Goal: Task Accomplishment & Management: Complete application form

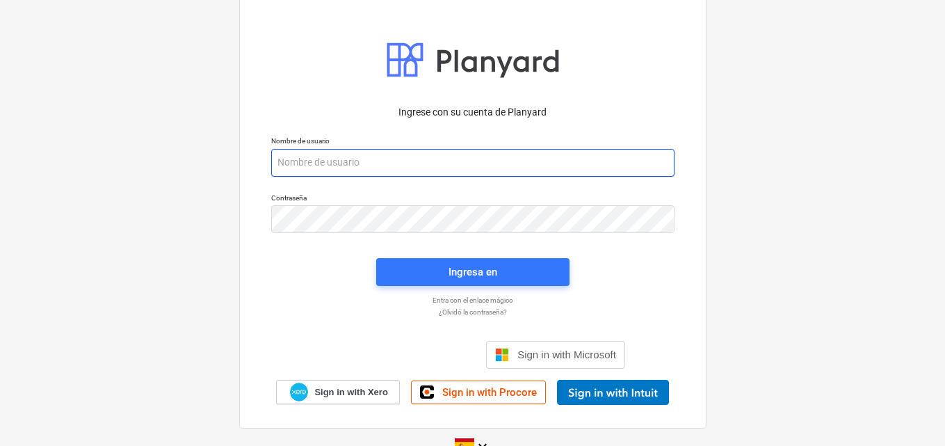
click at [309, 163] on input "email" at bounding box center [472, 163] width 403 height 28
paste input "[EMAIL_ADDRESS][DOMAIN_NAME]"
click at [278, 163] on input "[EMAIL_ADDRESS][DOMAIN_NAME]" at bounding box center [472, 163] width 403 height 28
type input "[EMAIL_ADDRESS][DOMAIN_NAME]"
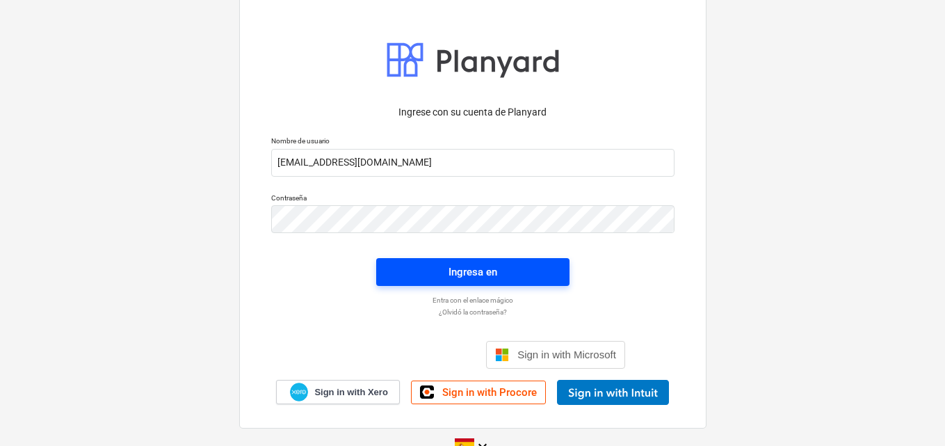
click at [430, 271] on span "Ingresa en" at bounding box center [473, 272] width 160 height 18
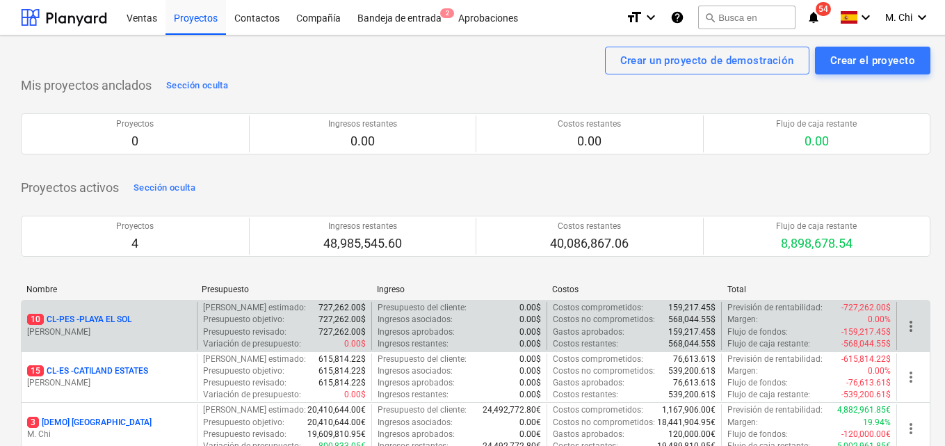
click at [111, 327] on p "[PERSON_NAME]" at bounding box center [109, 332] width 164 height 12
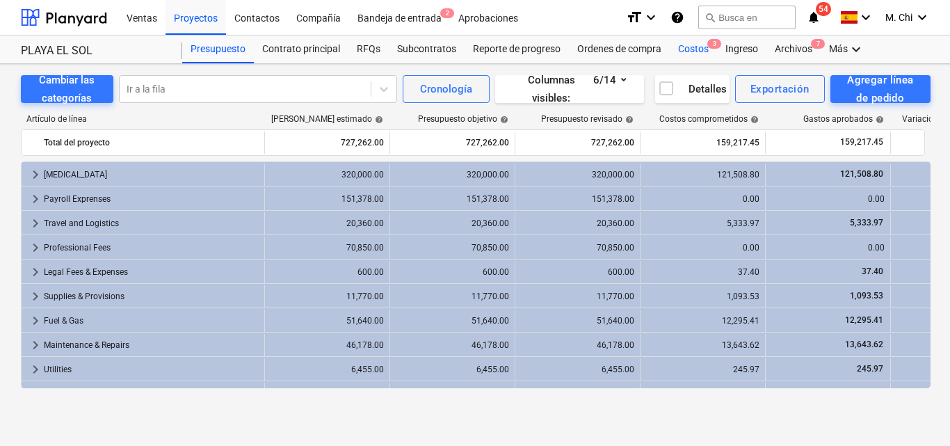
click at [691, 54] on div "Costos 3" at bounding box center [692, 49] width 47 height 28
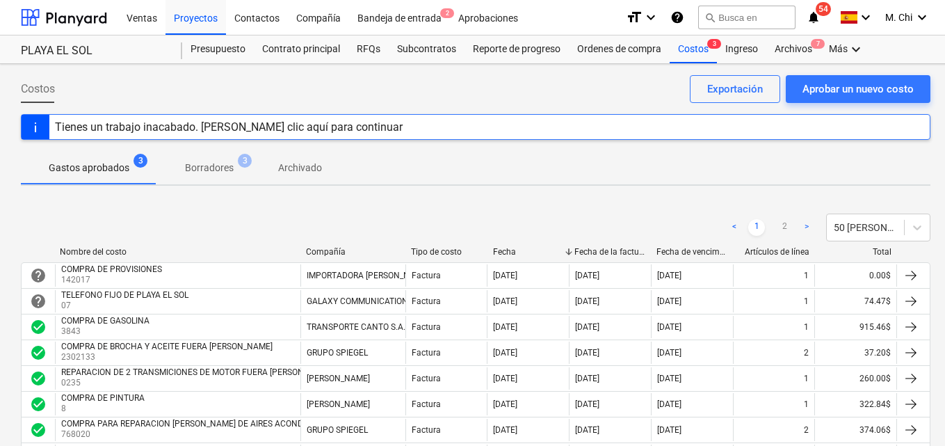
click at [822, 13] on span "54" at bounding box center [822, 9] width 15 height 14
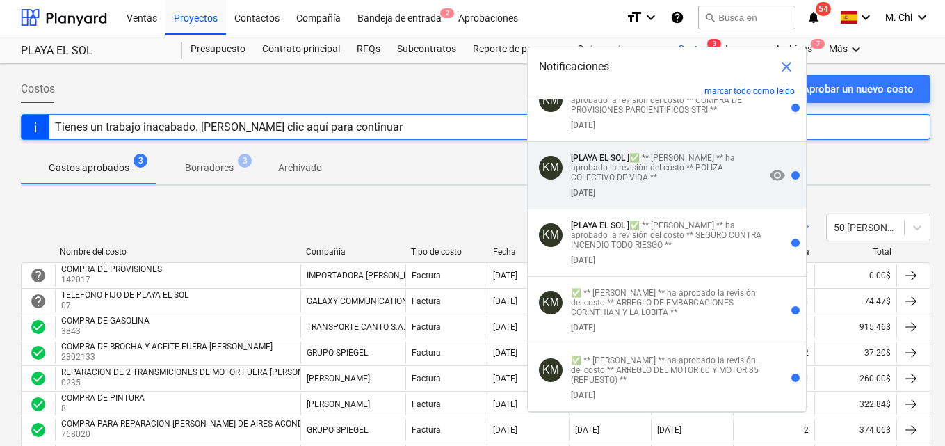
scroll to position [3406, 0]
click at [610, 180] on p "[PLAYA EL SOL ] ✅ ** [PERSON_NAME] ** ha aprobado la revisión del costo ** POLI…" at bounding box center [668, 167] width 194 height 29
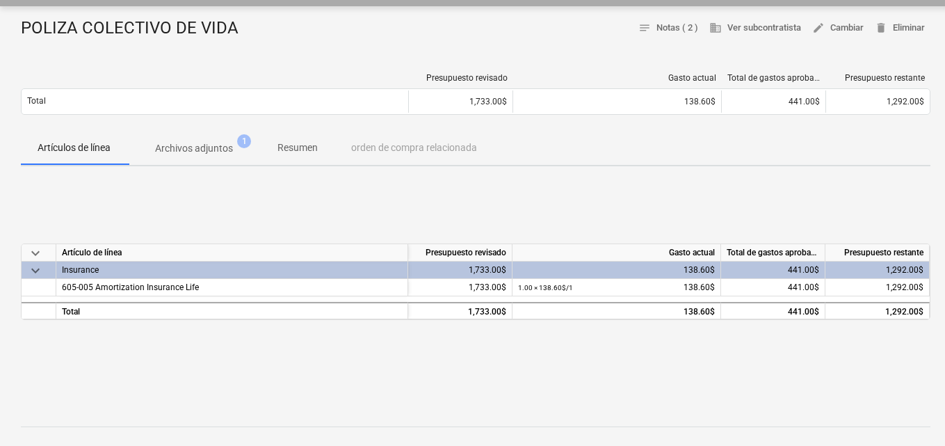
scroll to position [139, 0]
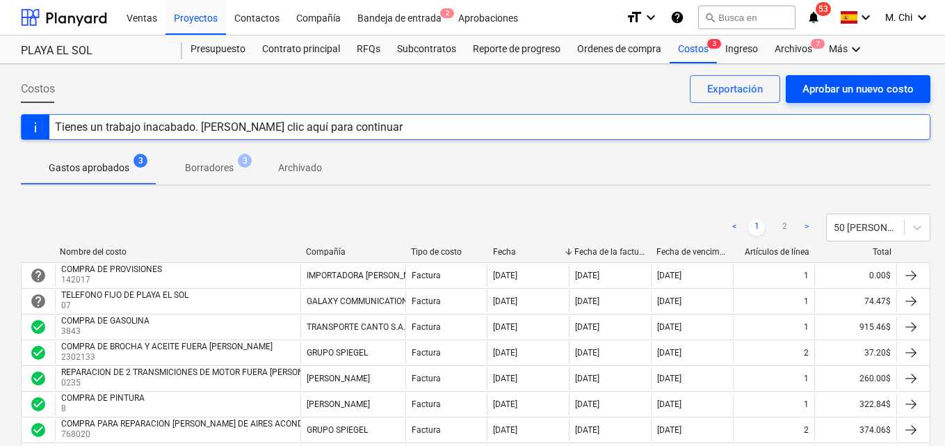
click at [856, 76] on button "Aprobar un nuevo costo" at bounding box center [857, 89] width 145 height 28
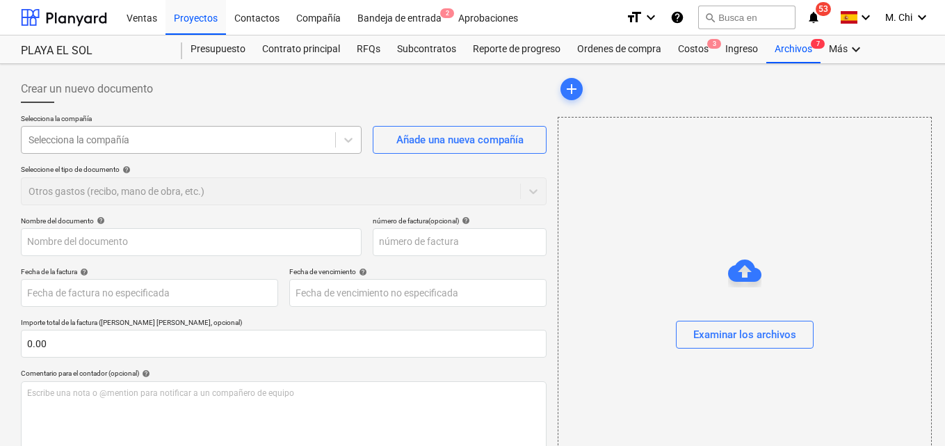
click at [153, 142] on div at bounding box center [178, 140] width 300 height 14
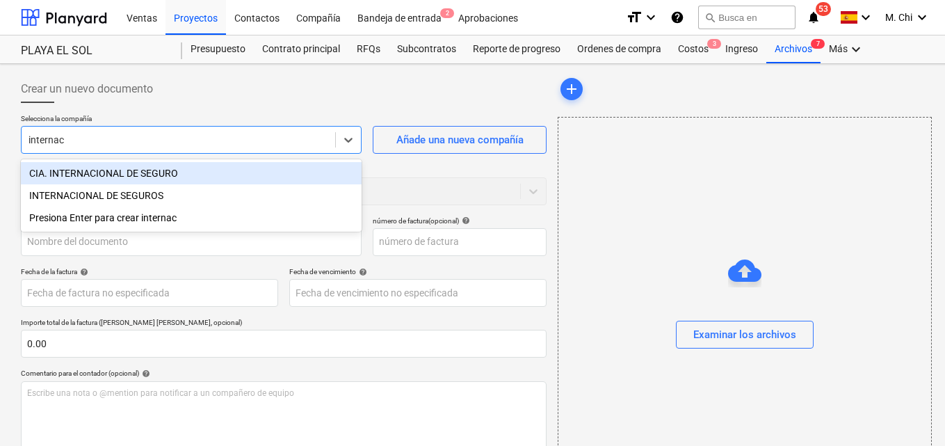
type input "internaci"
click at [131, 169] on div "CIA. INTERNACIONAL DE SEGURO" at bounding box center [191, 173] width 341 height 22
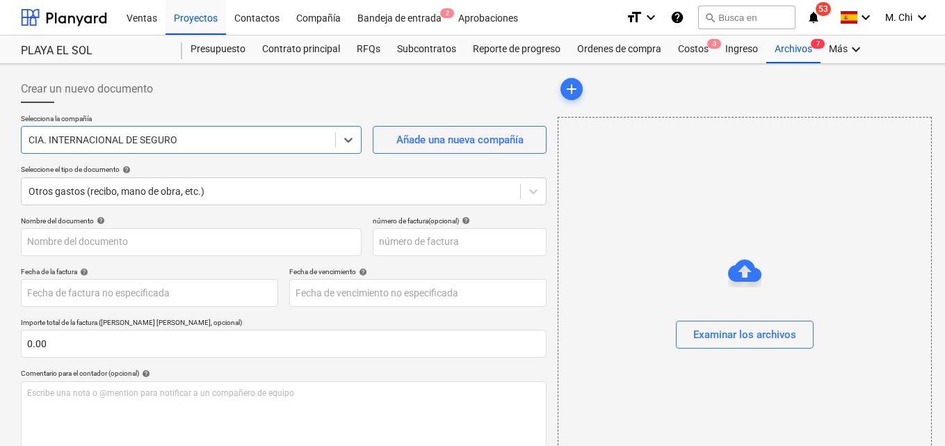
click at [107, 138] on div at bounding box center [178, 140] width 300 height 14
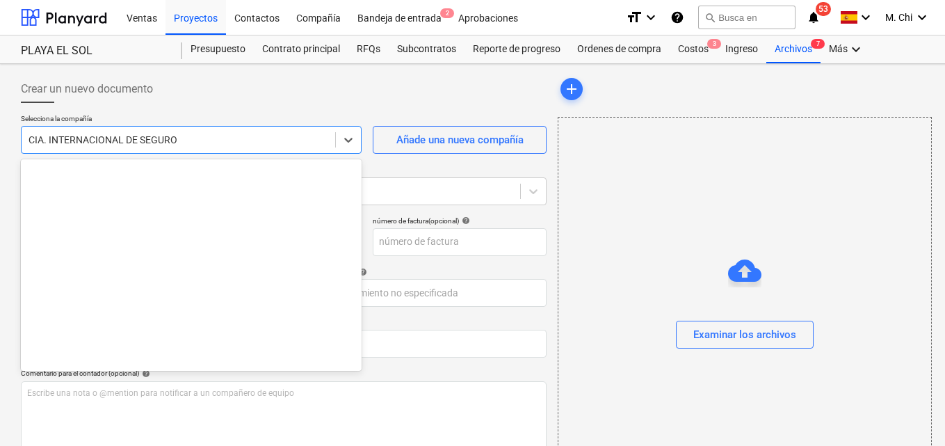
scroll to position [462, 0]
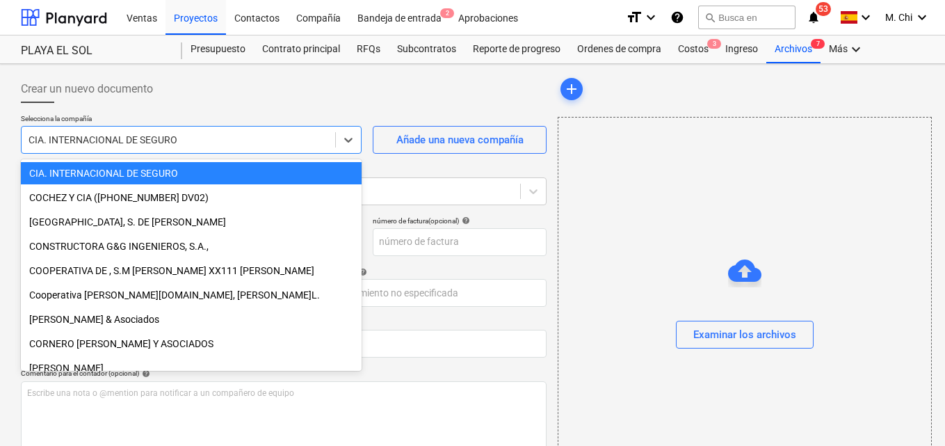
click at [108, 167] on div "CIA. INTERNACIONAL DE SEGURO" at bounding box center [191, 173] width 341 height 22
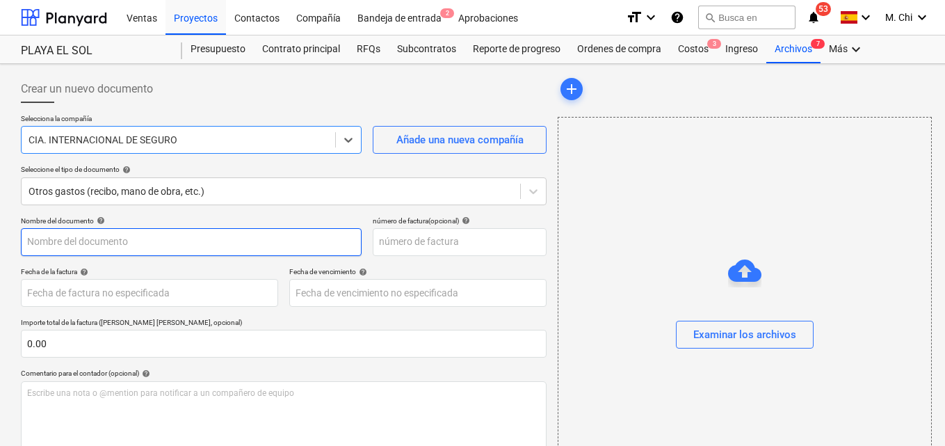
click at [104, 251] on input "text" at bounding box center [191, 242] width 341 height 28
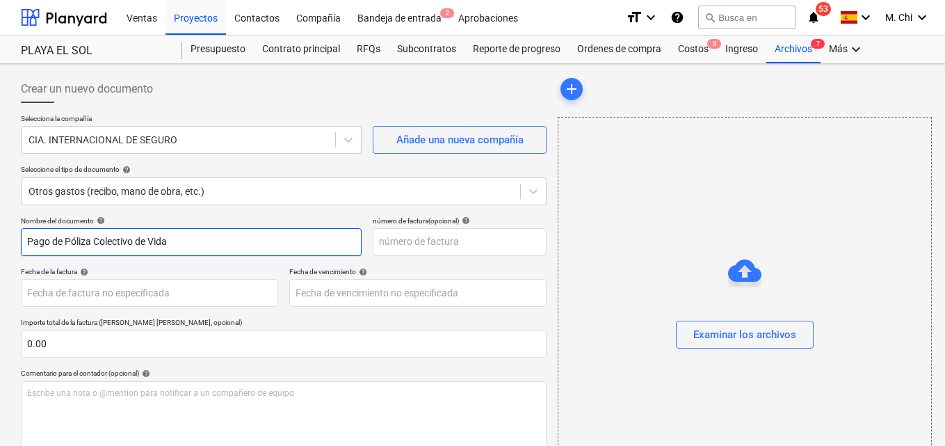
click at [204, 244] on input "Pago de Póliza Colectivo de Vida" at bounding box center [191, 242] width 341 height 28
type input "Pago de Póliza Colectivo de Vida"
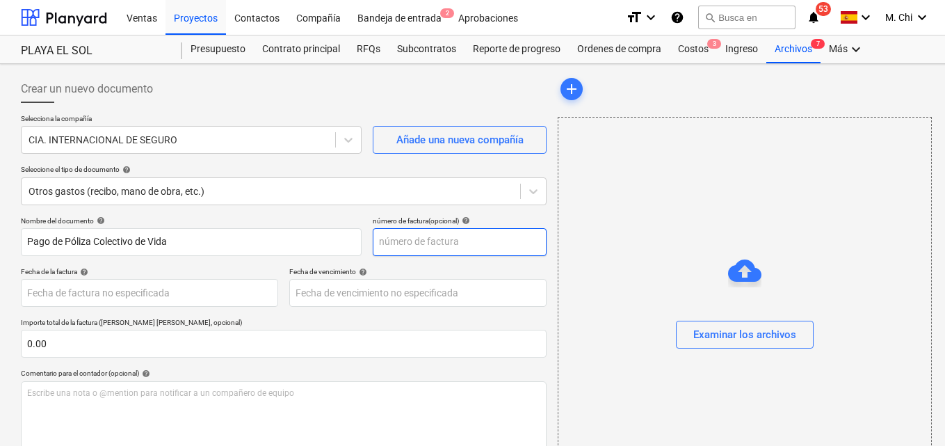
click at [428, 242] on input "text" at bounding box center [460, 242] width 174 height 28
type input "8"
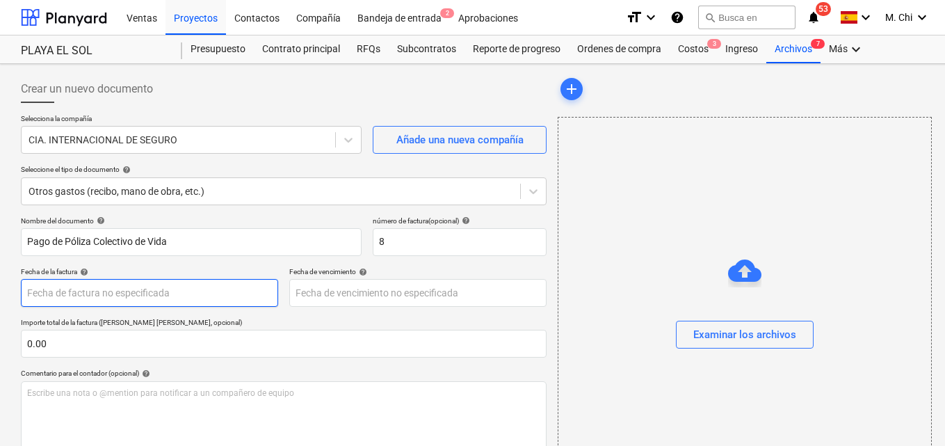
click at [104, 298] on body "Ventas Proyectos Contactos Compañía Bandeja de entrada 2 Aprobaciones format_si…" at bounding box center [472, 223] width 945 height 446
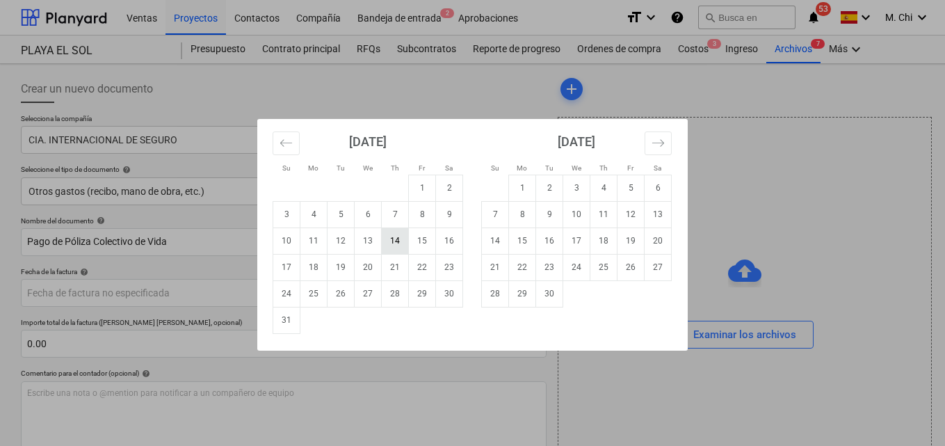
click at [393, 236] on td "14" at bounding box center [395, 240] width 27 height 26
type input "[DATE]"
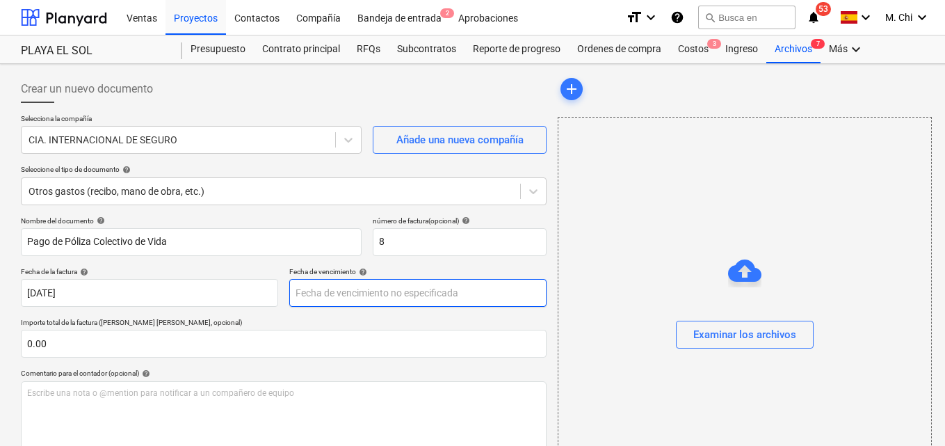
click at [389, 287] on body "Ventas Proyectos Contactos Compañía Bandeja de entrada 2 Aprobaciones format_si…" at bounding box center [472, 223] width 945 height 446
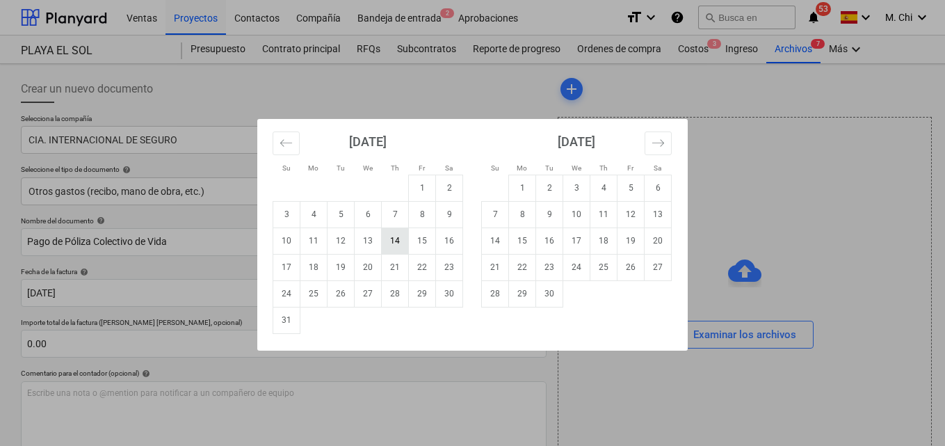
click at [405, 241] on td "14" at bounding box center [395, 240] width 27 height 26
type input "[DATE]"
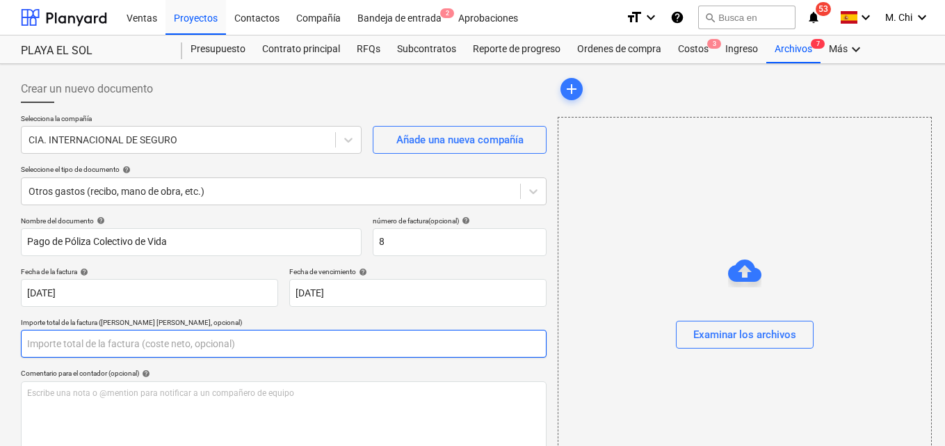
click at [76, 342] on input "text" at bounding box center [284, 343] width 526 height 28
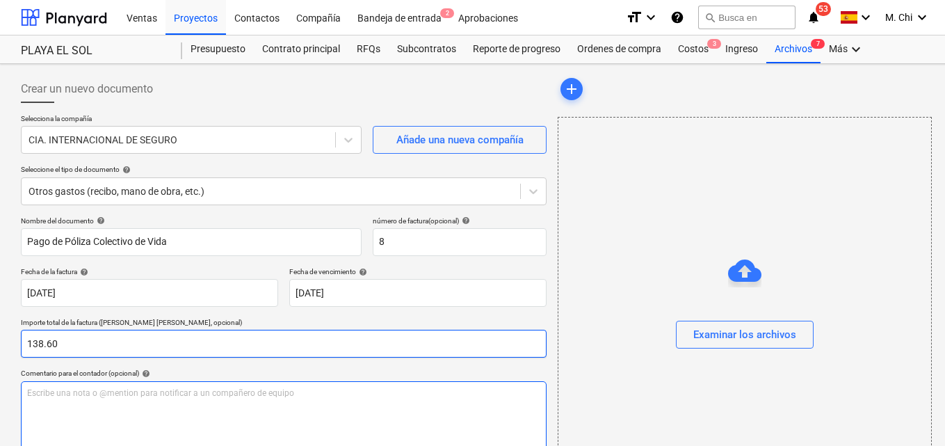
type input "138.60"
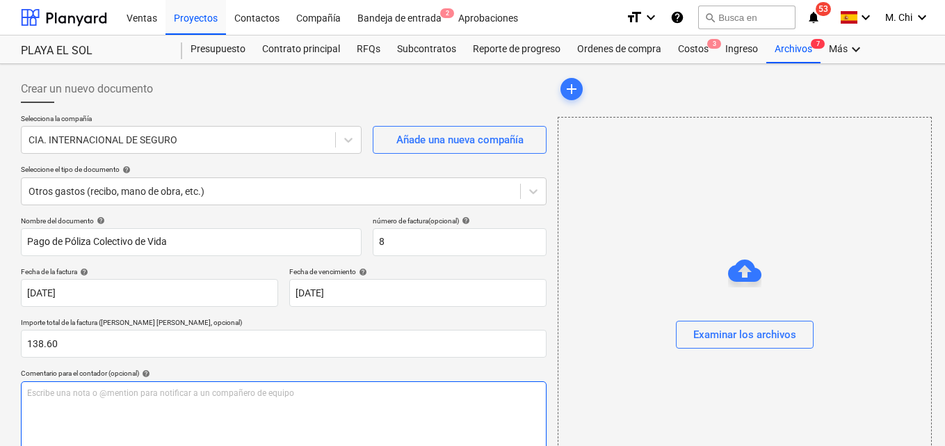
click at [119, 406] on div "Escribe una nota o @mention para notificar a un compañero de equipo ﻿" at bounding box center [284, 422] width 526 height 82
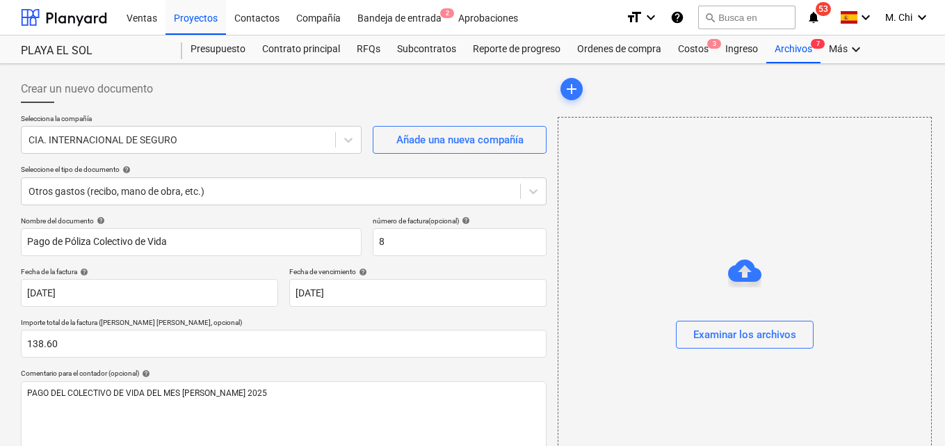
click at [638, 372] on div "Examinar los archivos" at bounding box center [744, 307] width 374 height 380
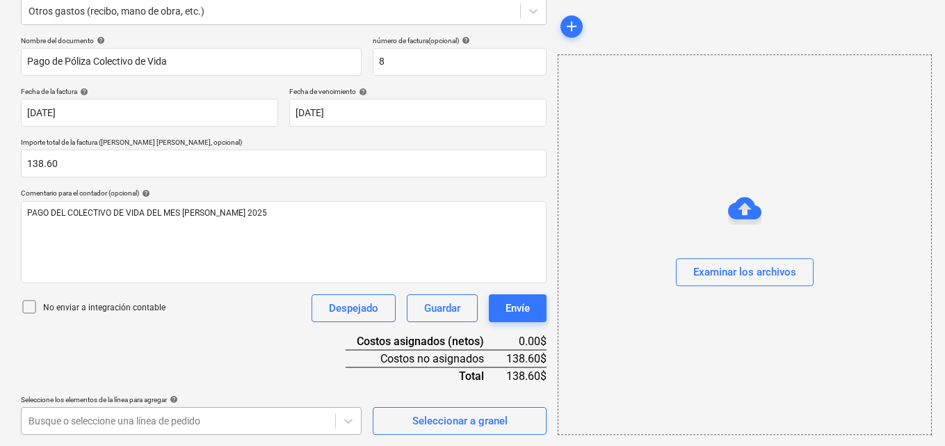
scroll to position [386, 0]
click at [92, 266] on body "Ventas Proyectos Contactos Compañía Bandeja de entrada 2 Aprobaciones format_si…" at bounding box center [472, 43] width 945 height 446
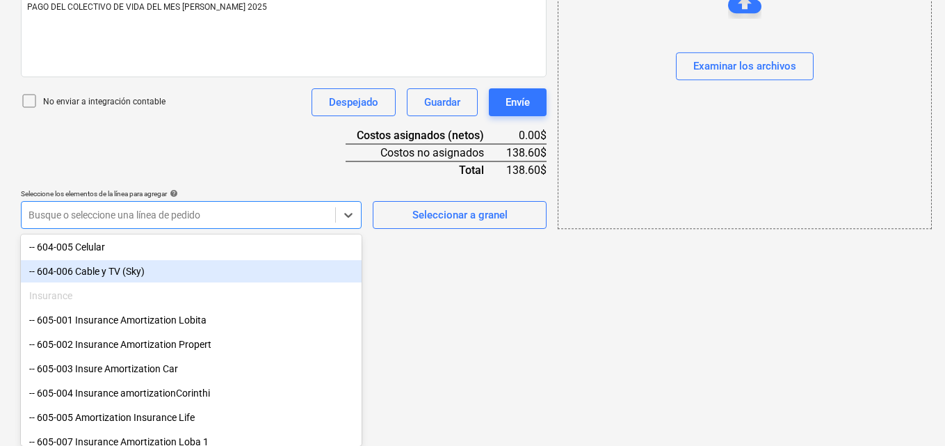
scroll to position [904, 0]
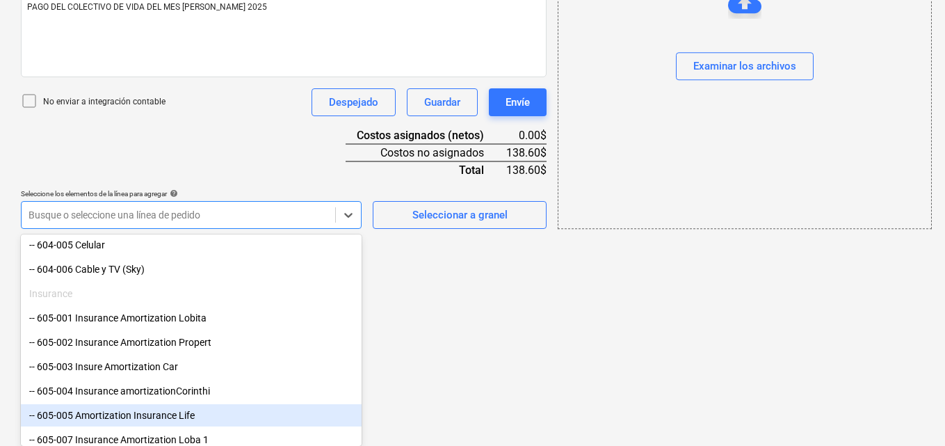
click at [103, 416] on div "-- 605-005 Amortization Insurance Life" at bounding box center [191, 415] width 341 height 22
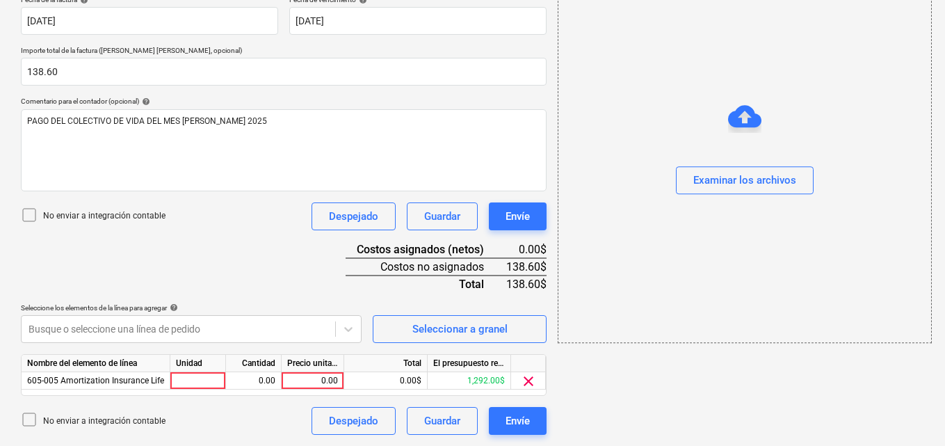
click at [186, 381] on div at bounding box center [198, 380] width 56 height 17
type input "1"
click at [257, 375] on div "0.00" at bounding box center [253, 380] width 44 height 17
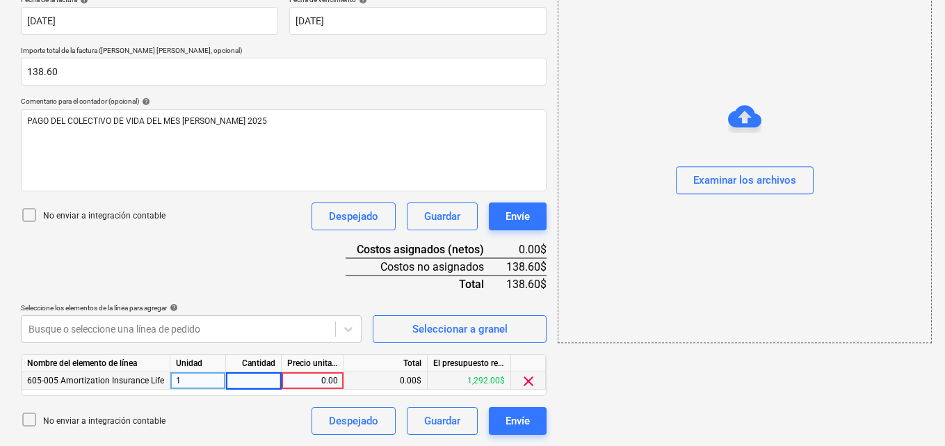
type input "1"
click at [293, 379] on div "0.00" at bounding box center [312, 380] width 51 height 17
type input "138.60"
click at [765, 424] on div "add Examinar los archivos" at bounding box center [744, 119] width 384 height 642
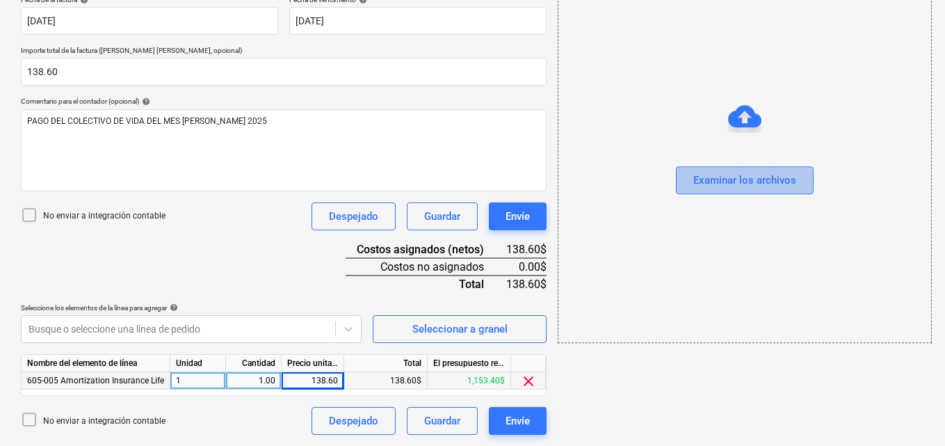
click at [722, 181] on div "Examinar los archivos" at bounding box center [744, 181] width 103 height 18
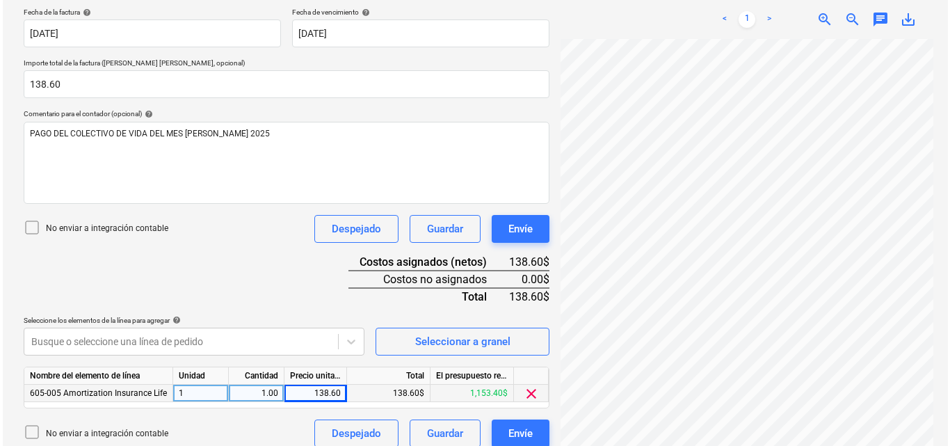
scroll to position [272, 0]
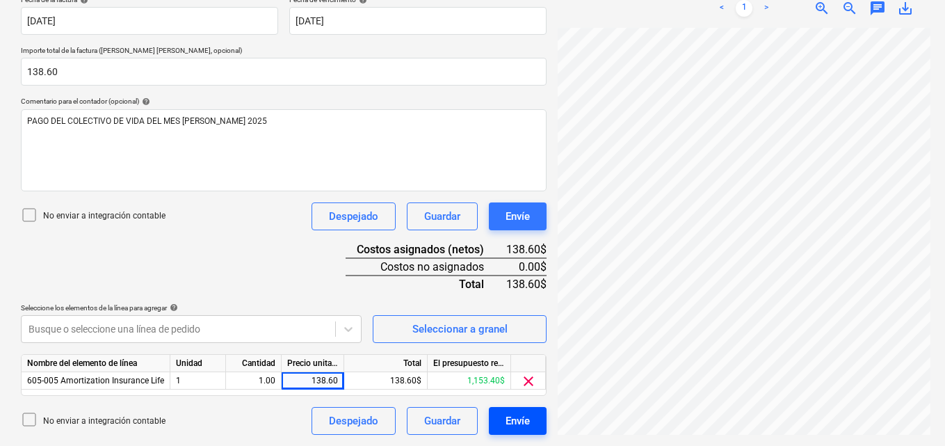
click at [506, 417] on div "Envíe" at bounding box center [517, 421] width 24 height 18
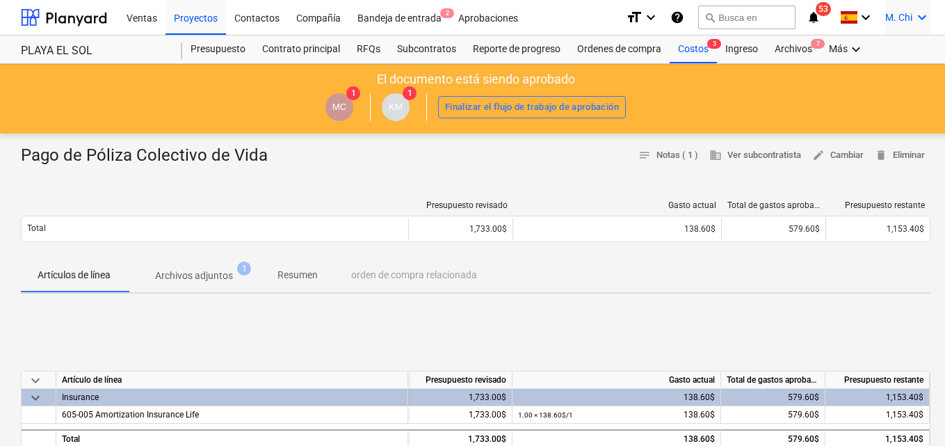
click at [925, 18] on icon "keyboard_arrow_down" at bounding box center [921, 17] width 17 height 17
click at [874, 76] on div "Desconecta." at bounding box center [888, 76] width 83 height 22
